Goal: Task Accomplishment & Management: Manage account settings

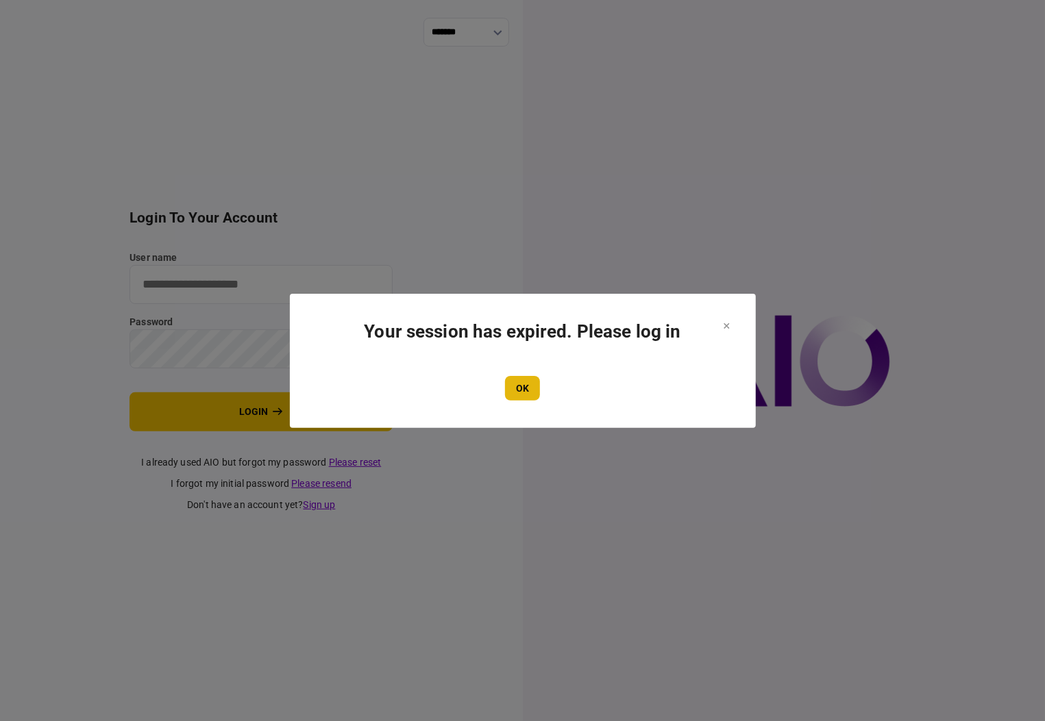
click at [523, 392] on button "OK" at bounding box center [522, 388] width 35 height 25
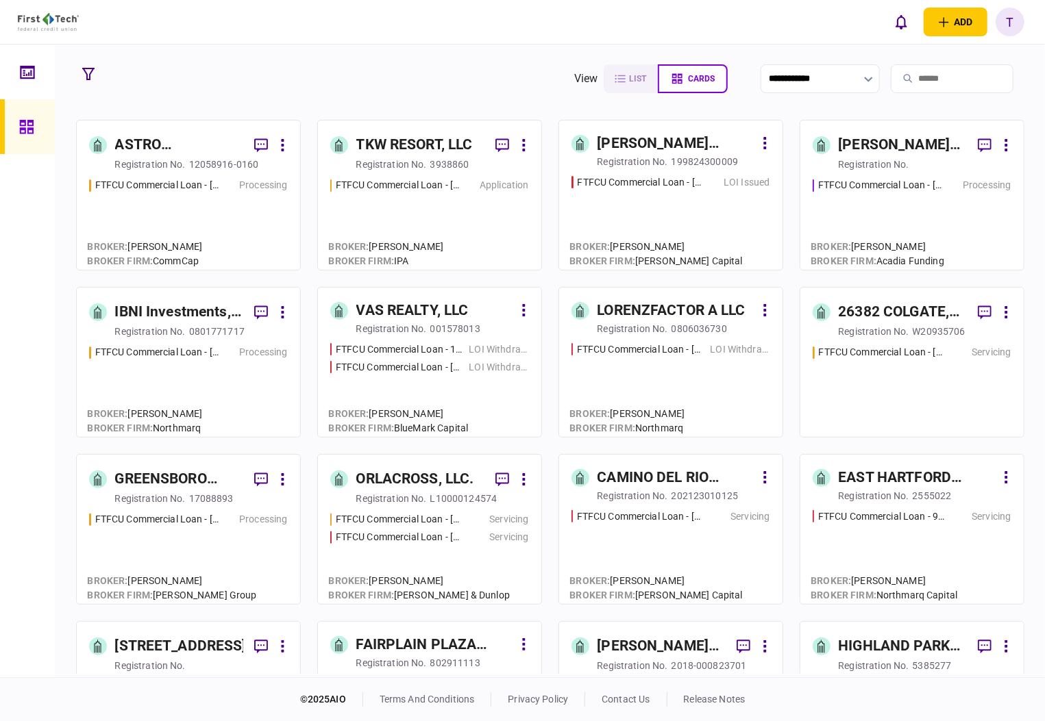
click at [138, 310] on div "IBNI Investments, LLC" at bounding box center [179, 312] width 128 height 22
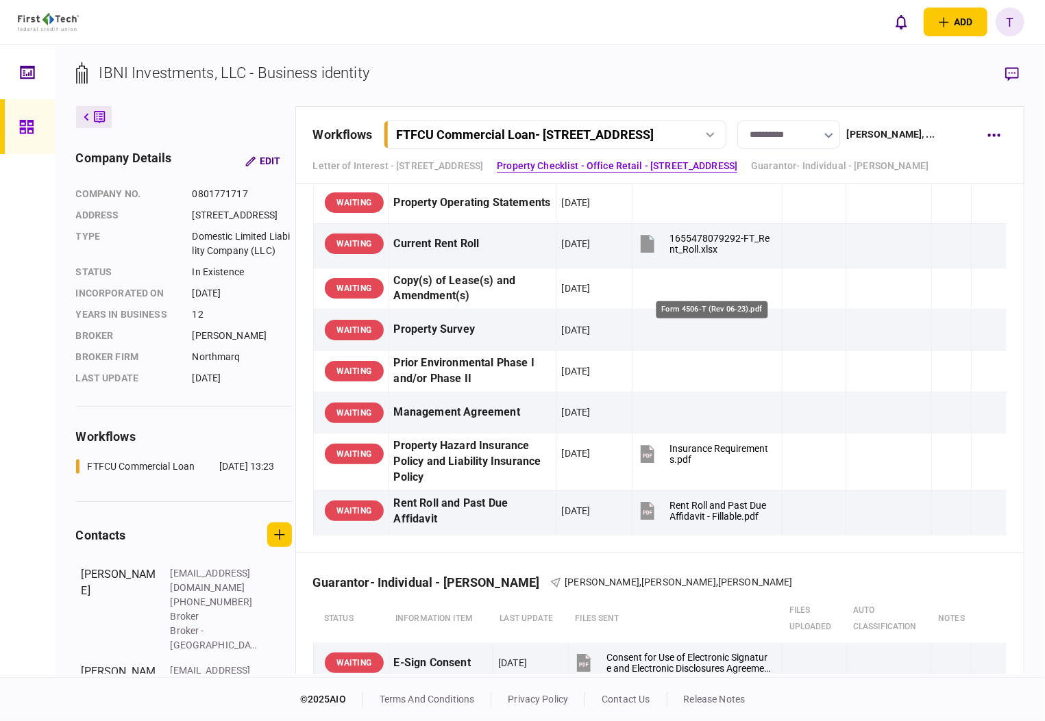
scroll to position [913, 0]
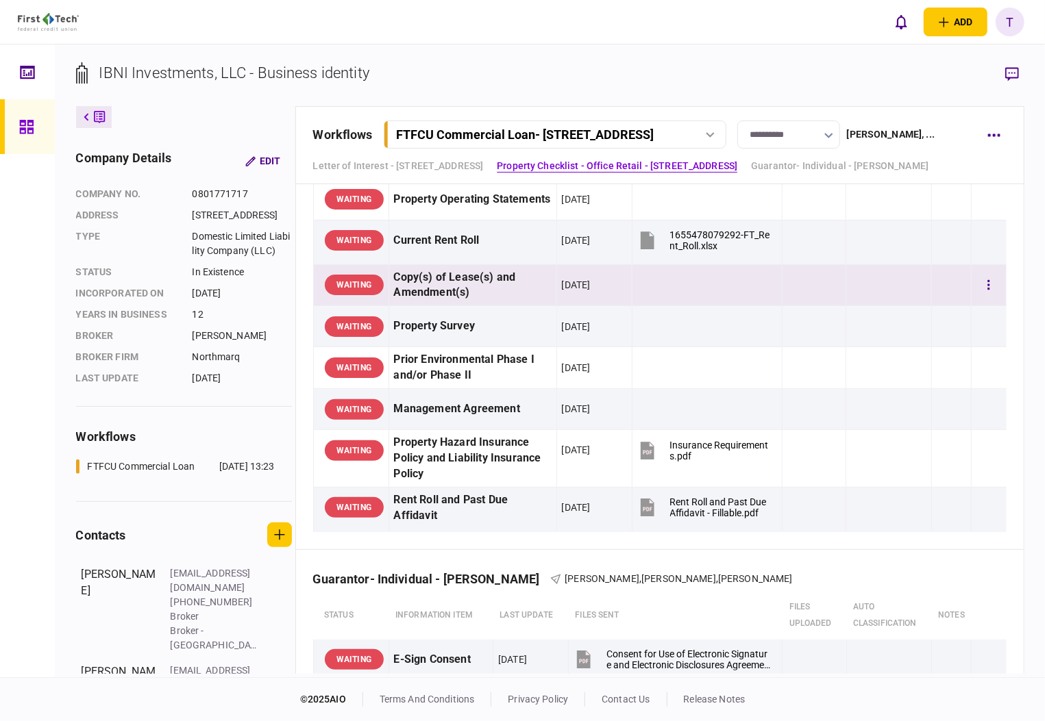
click at [916, 243] on td at bounding box center [888, 242] width 85 height 45
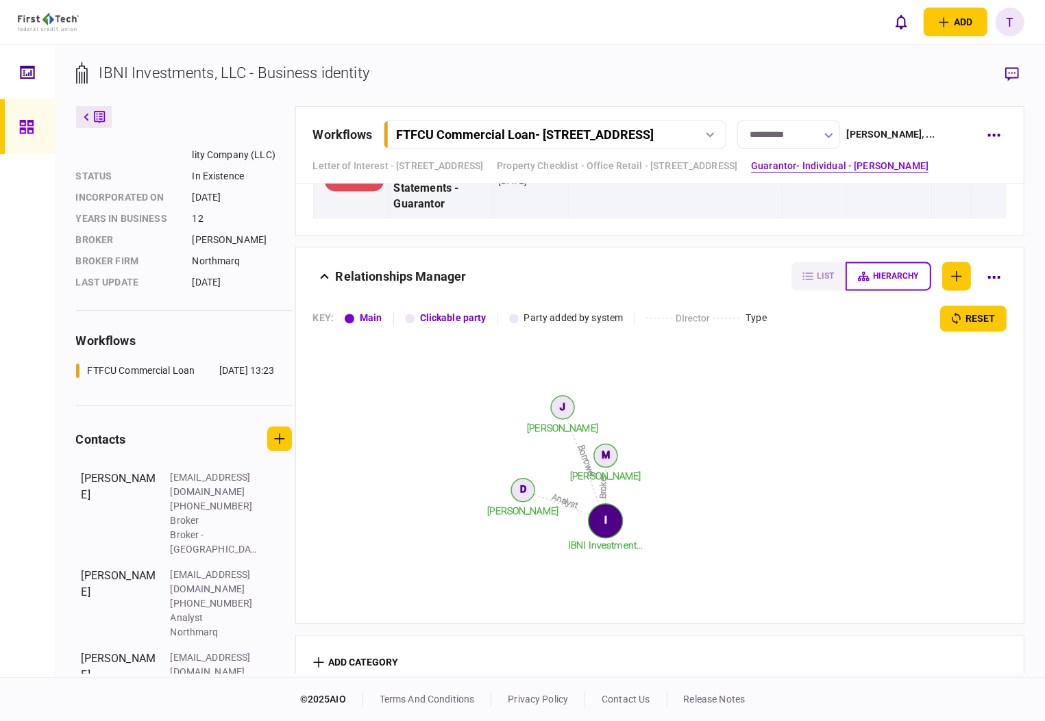
scroll to position [110, 0]
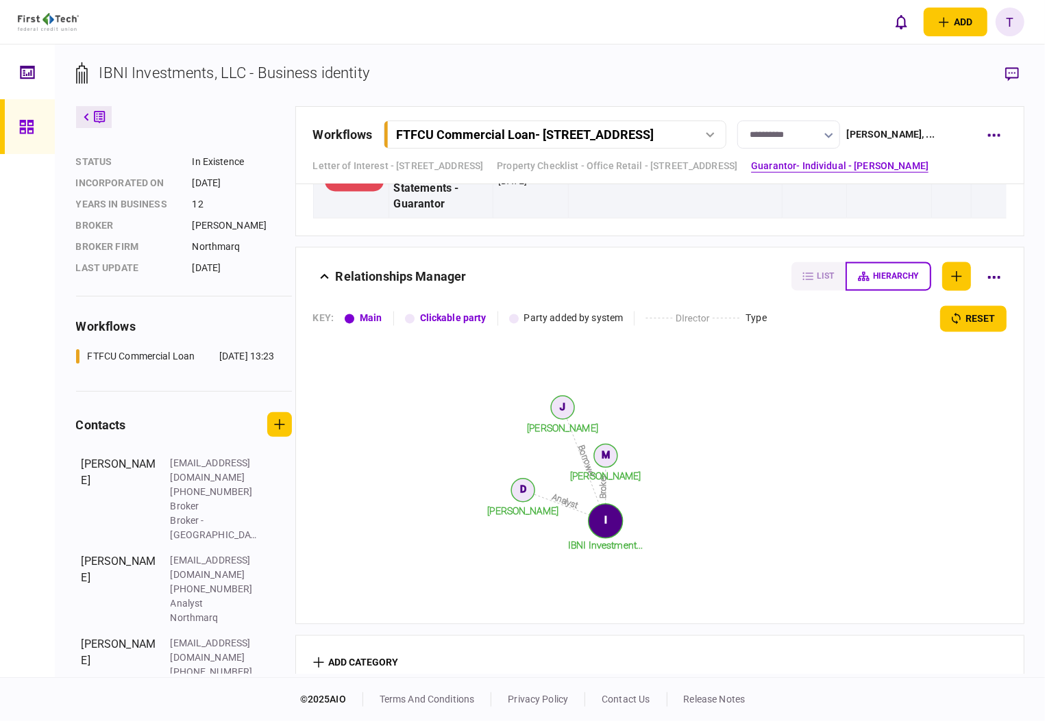
click at [746, 401] on icon "Broker Analyst Borrower Matt Franke Davis Sheffield Johnny Ganim IBNI Investmen…" at bounding box center [574, 469] width 523 height 274
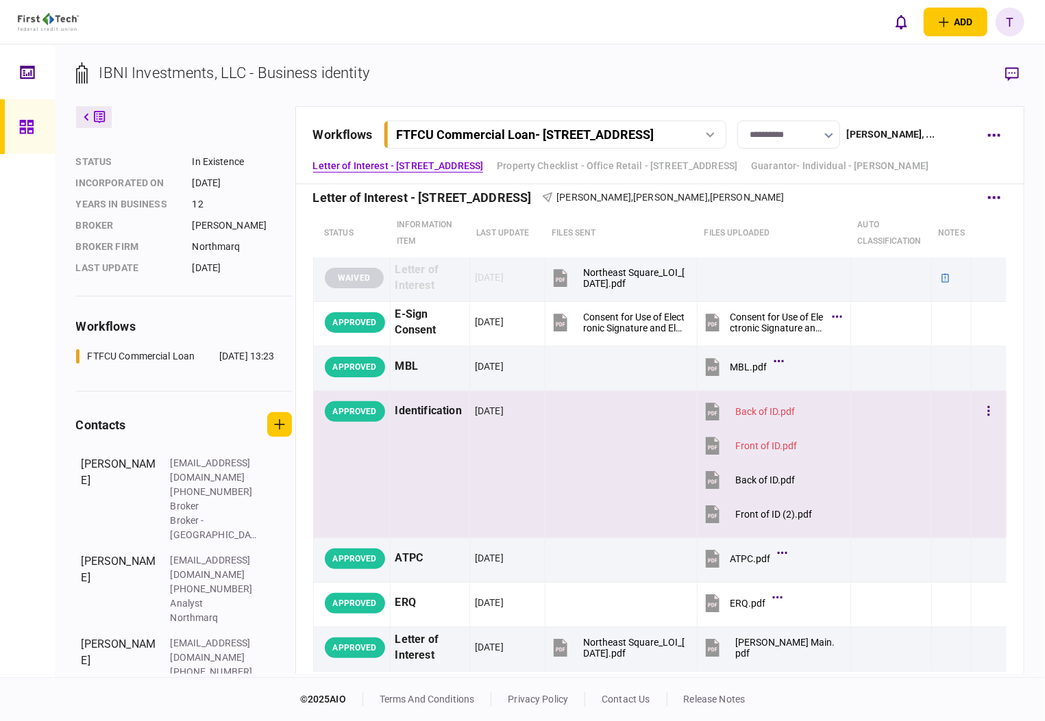
scroll to position [0, 0]
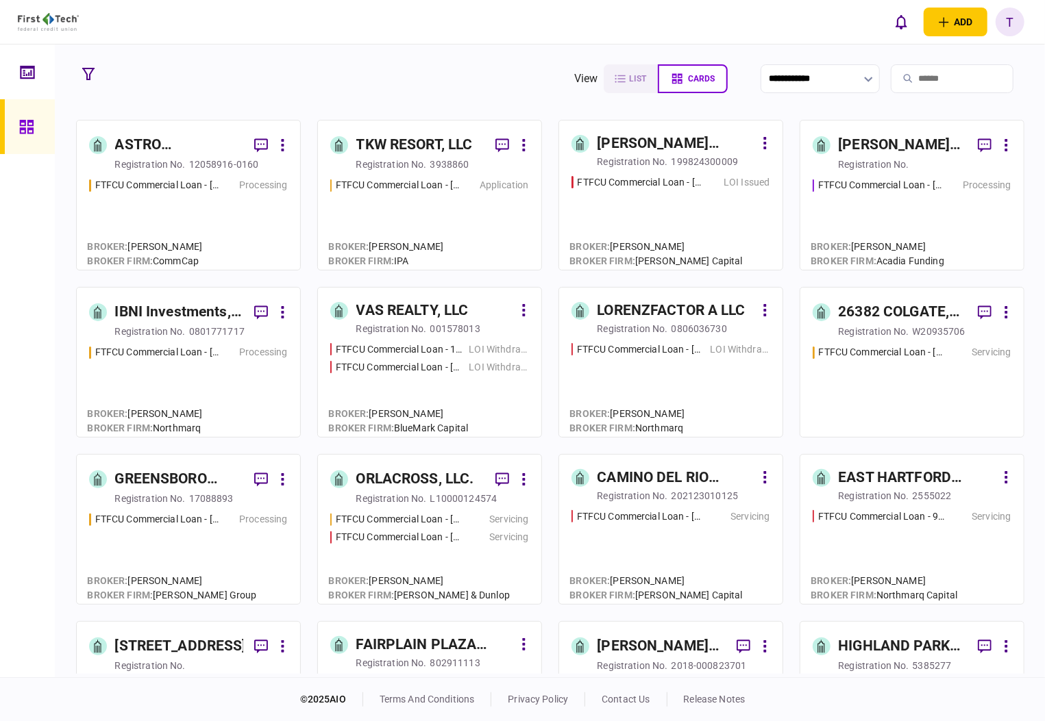
click at [159, 308] on div "IBNI Investments, LLC" at bounding box center [179, 312] width 128 height 22
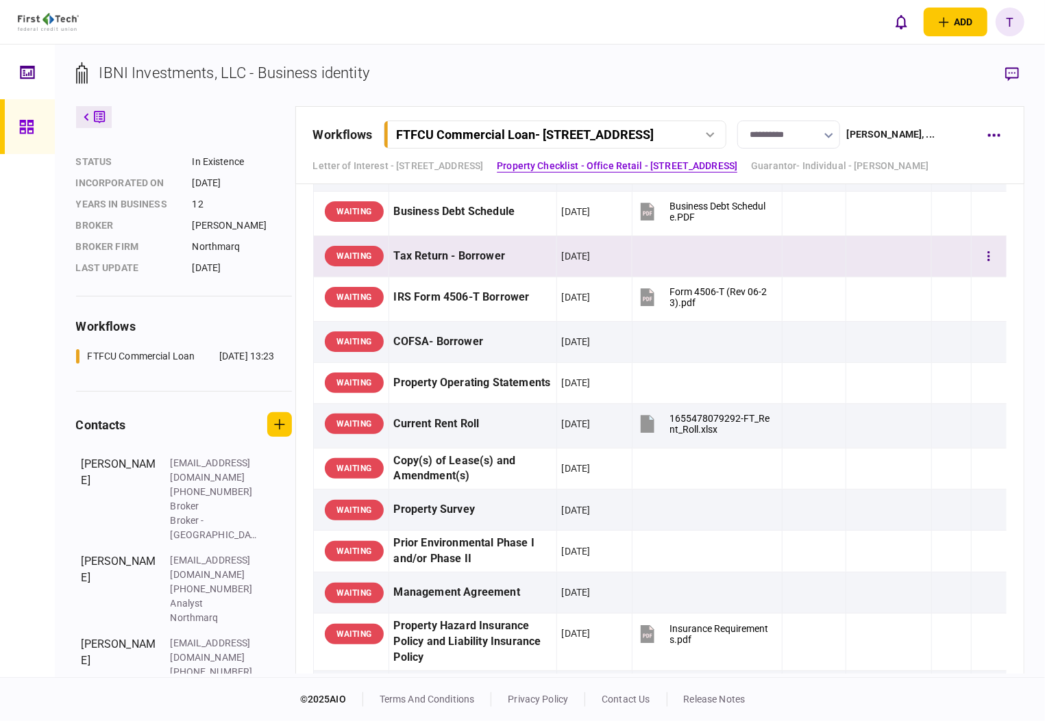
scroll to position [730, 0]
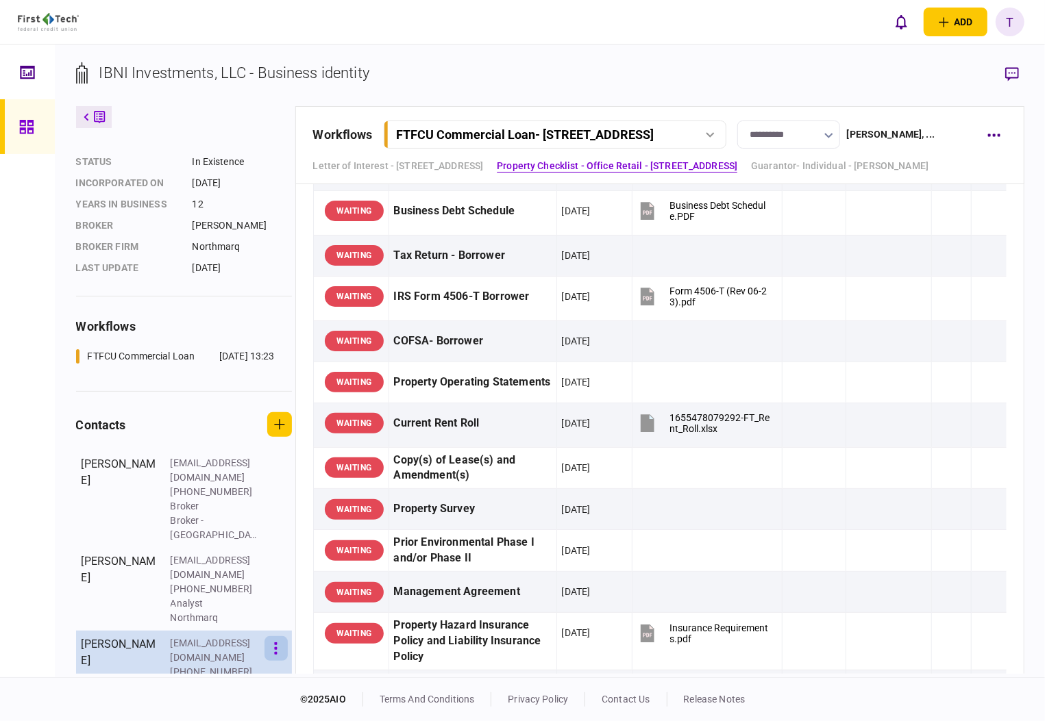
click at [274, 643] on icon "button" at bounding box center [275, 649] width 3 height 13
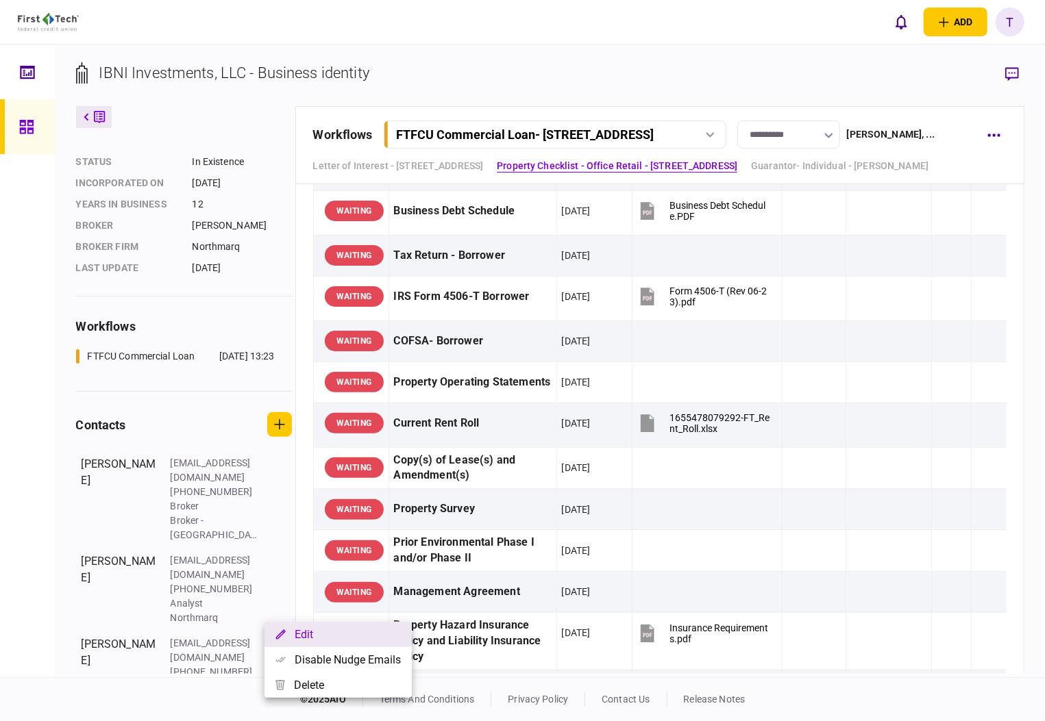
click at [308, 629] on button "Edit" at bounding box center [337, 634] width 147 height 25
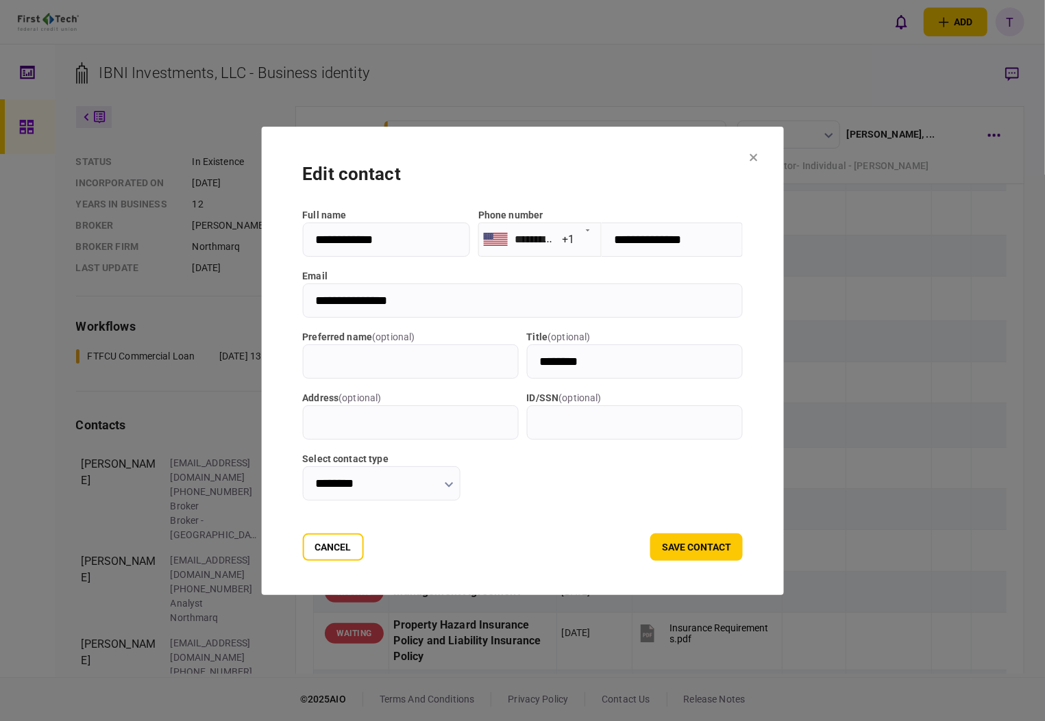
drag, startPoint x: 296, startPoint y: 303, endPoint x: 395, endPoint y: 301, distance: 98.7
click at [395, 301] on input "**********" at bounding box center [522, 301] width 440 height 34
click at [757, 158] on icon at bounding box center [753, 157] width 8 height 8
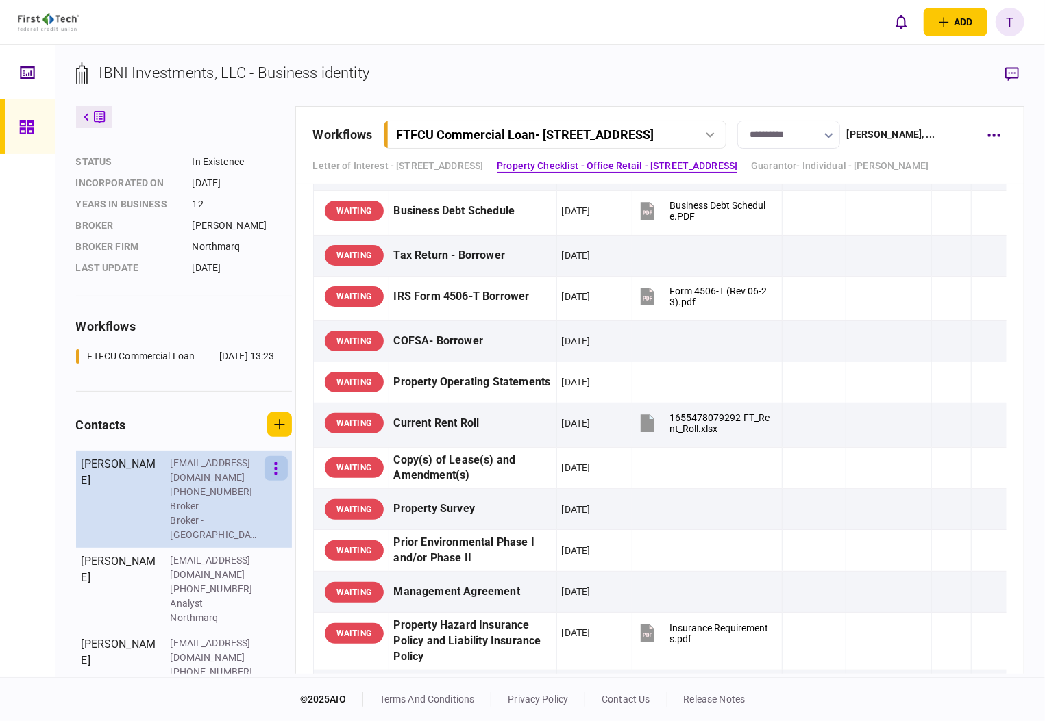
click at [276, 475] on icon "button" at bounding box center [276, 468] width 3 height 12
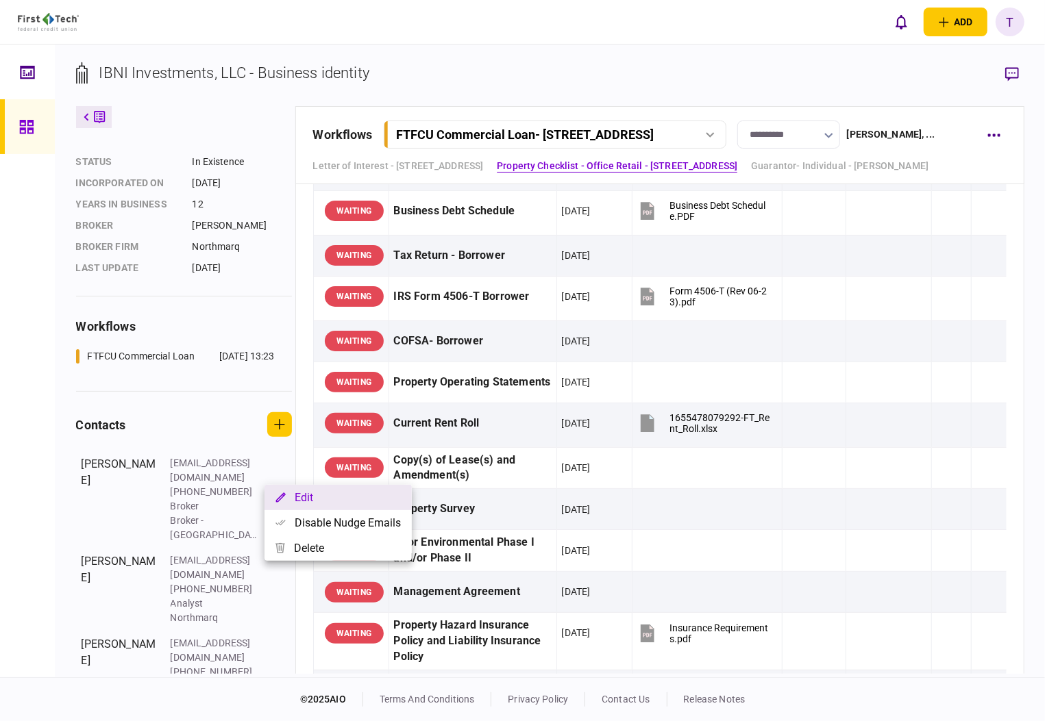
click at [297, 497] on button "Edit" at bounding box center [337, 497] width 147 height 25
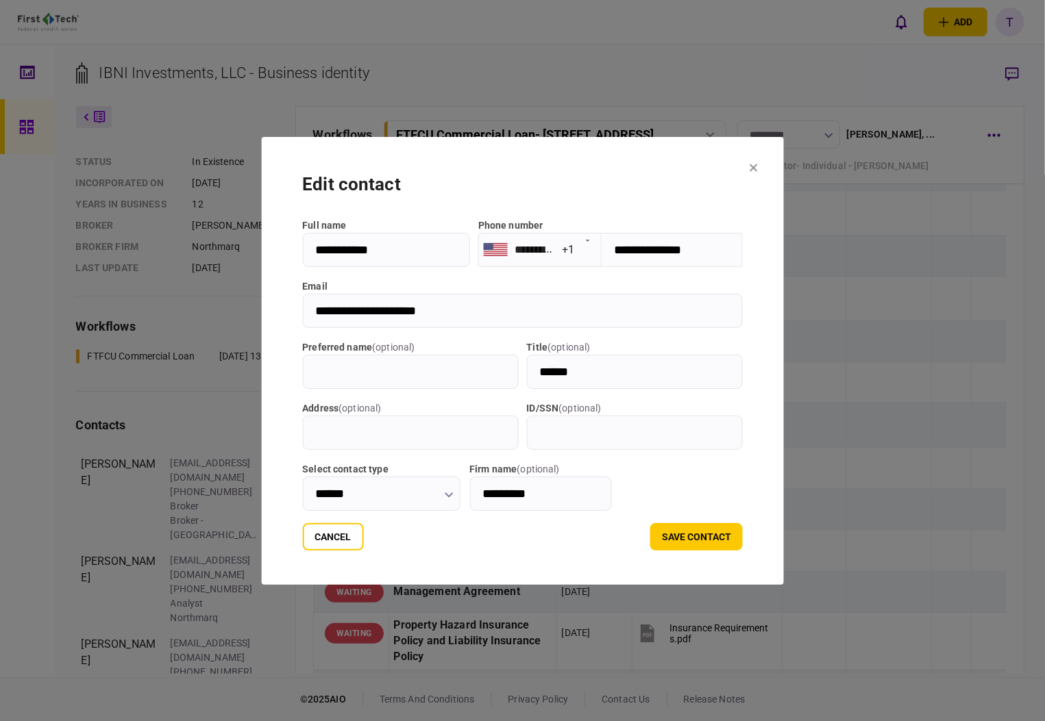
drag, startPoint x: 298, startPoint y: 313, endPoint x: 444, endPoint y: 313, distance: 145.9
click at [444, 313] on input "**********" at bounding box center [522, 311] width 440 height 34
click at [772, 167] on section "**********" at bounding box center [522, 361] width 523 height 448
click at [770, 160] on section "**********" at bounding box center [522, 361] width 523 height 448
click at [758, 168] on icon at bounding box center [753, 168] width 8 height 8
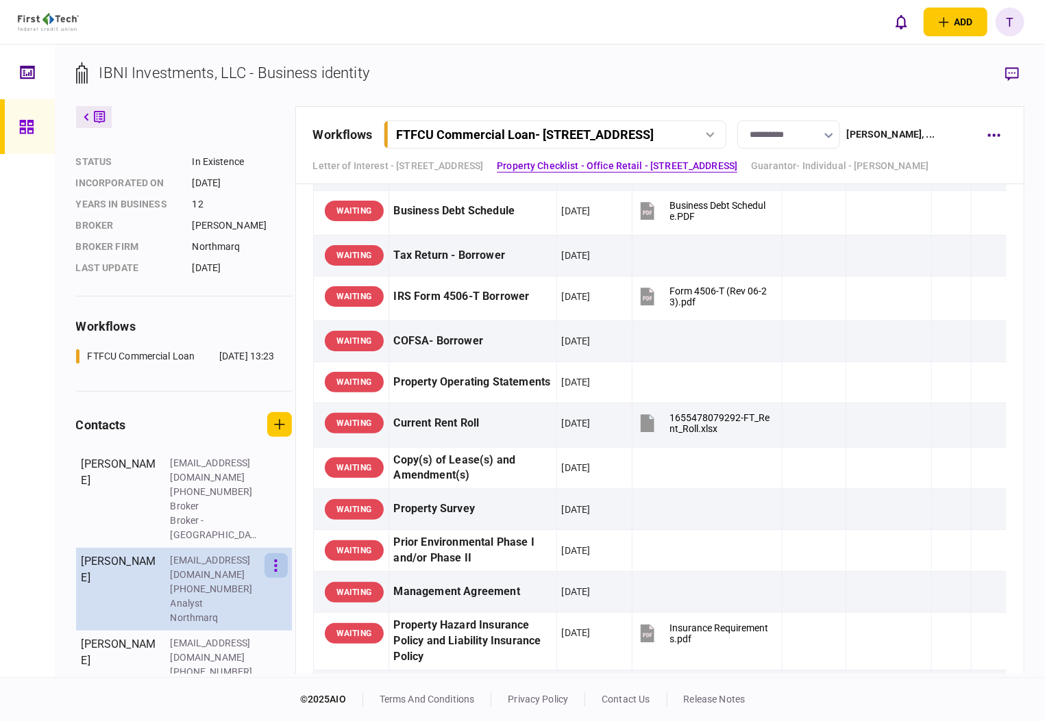
click at [275, 560] on icon "button" at bounding box center [276, 566] width 3 height 12
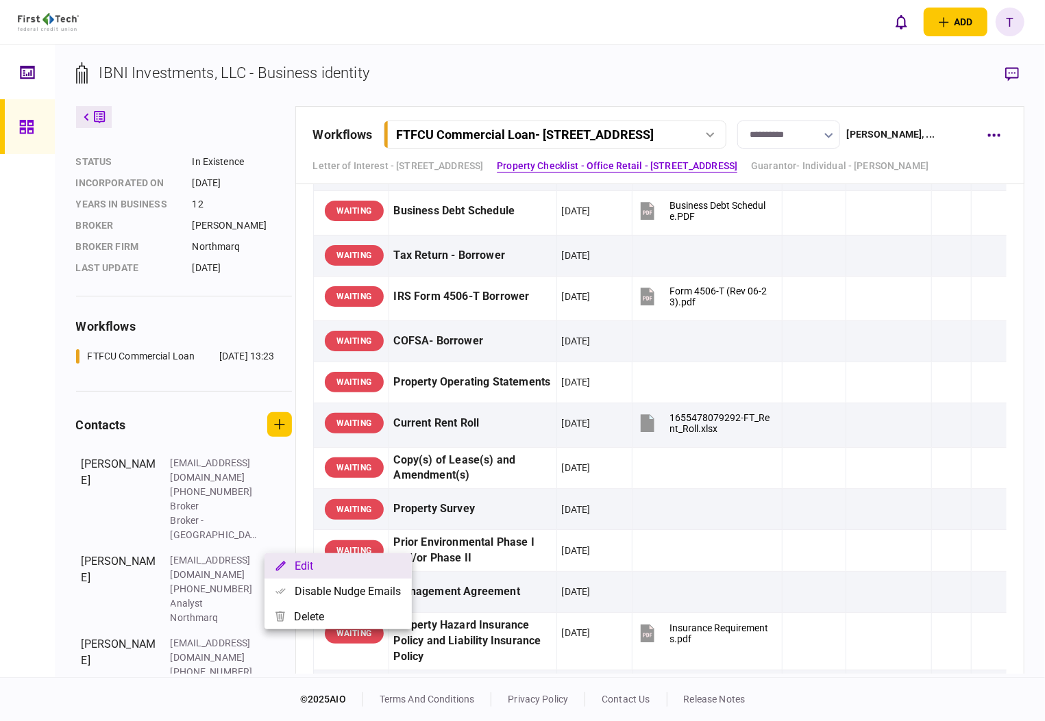
click at [311, 561] on button "Edit" at bounding box center [337, 566] width 147 height 25
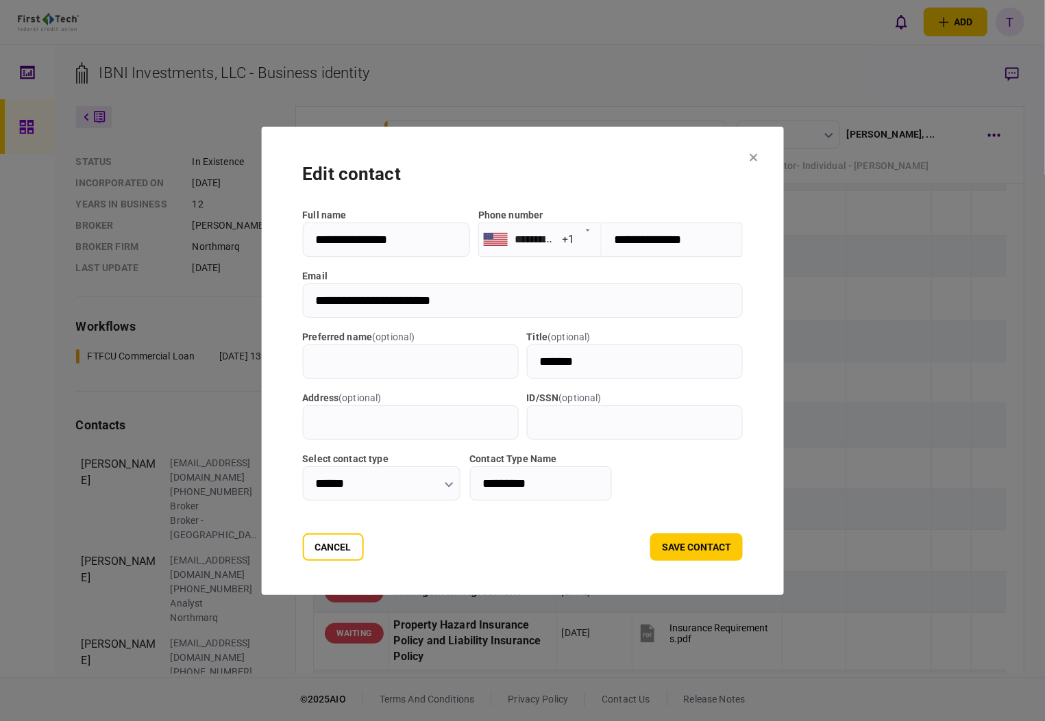
drag, startPoint x: 301, startPoint y: 299, endPoint x: 448, endPoint y: 296, distance: 146.6
click at [448, 296] on input "**********" at bounding box center [522, 301] width 440 height 34
click at [310, 544] on button "Cancel" at bounding box center [332, 547] width 61 height 27
